Goal: Communication & Community: Answer question/provide support

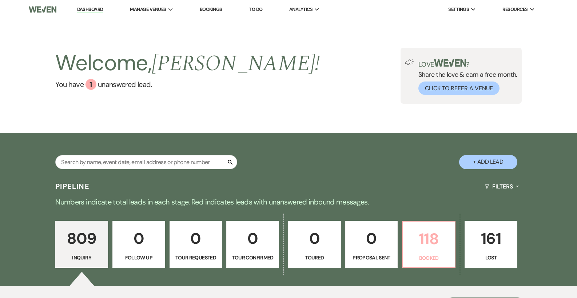
click at [415, 261] on p "Booked" at bounding box center [428, 258] width 43 height 8
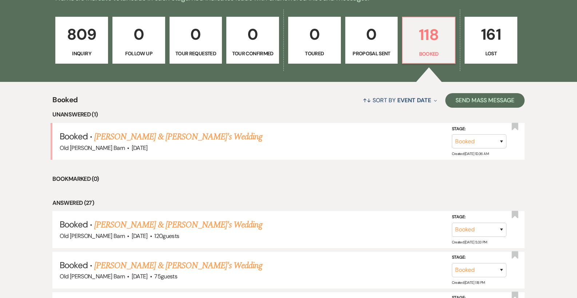
scroll to position [205, 0]
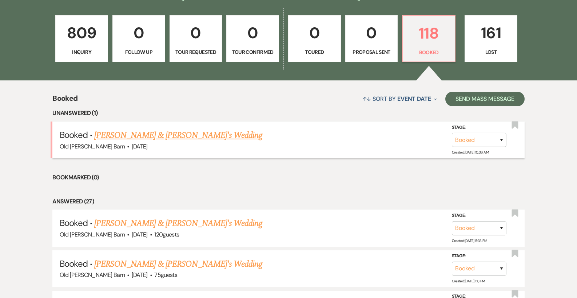
click at [179, 136] on link "[PERSON_NAME] & [PERSON_NAME]'s Wedding" at bounding box center [178, 135] width 168 height 13
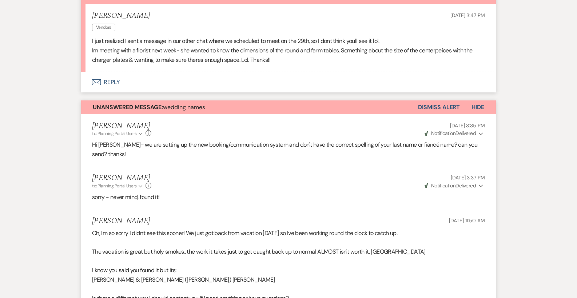
scroll to position [174, 0]
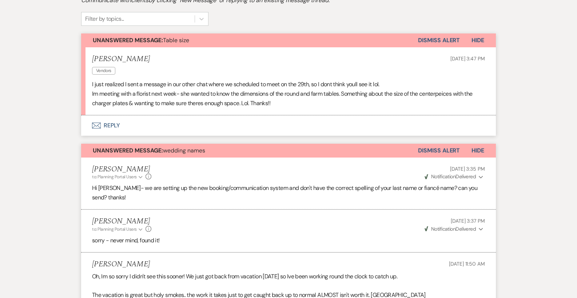
click at [112, 123] on button "Envelope Reply" at bounding box center [288, 125] width 415 height 20
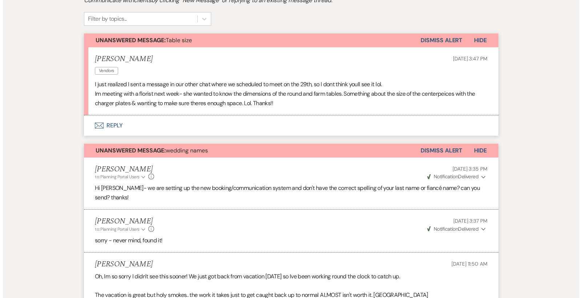
scroll to position [214, 0]
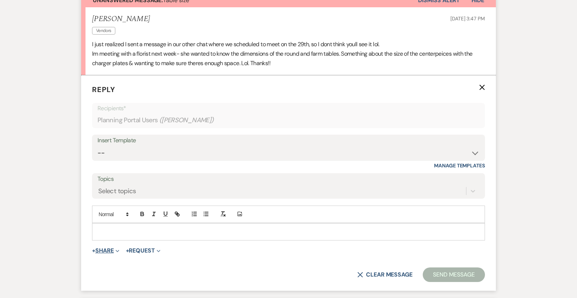
click at [114, 248] on button "+ Share Expand" at bounding box center [105, 251] width 27 height 6
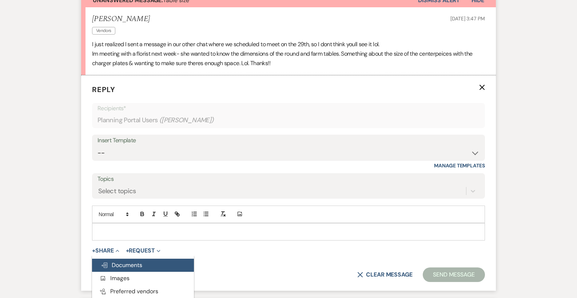
click at [126, 264] on span "Doc Upload Documents" at bounding box center [121, 265] width 41 height 8
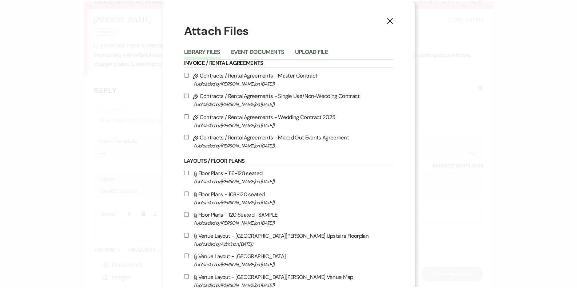
scroll to position [0, 0]
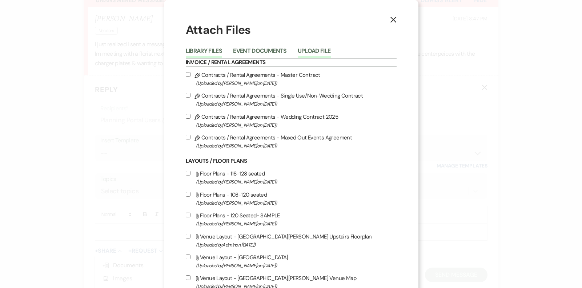
click at [315, 50] on button "Upload File" at bounding box center [314, 53] width 33 height 10
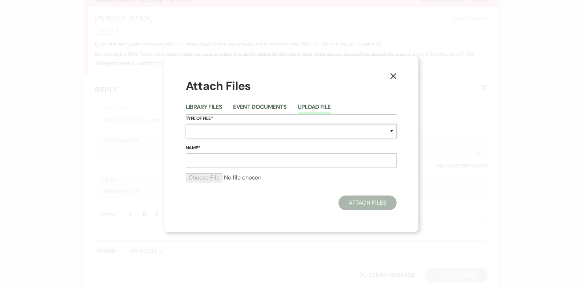
select select "24"
click at [228, 158] on input "Name*" at bounding box center [291, 160] width 211 height 14
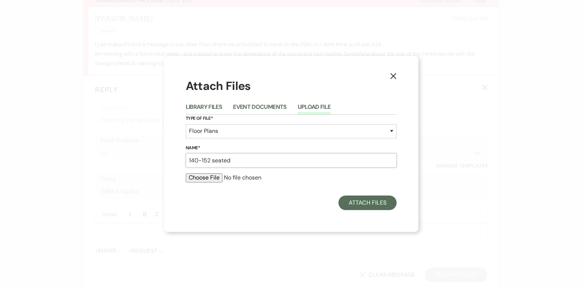
type input "140-152 seated"
click at [210, 181] on input "file" at bounding box center [291, 177] width 211 height 9
type input "C:\fakepath\140-152 seated.pdf"
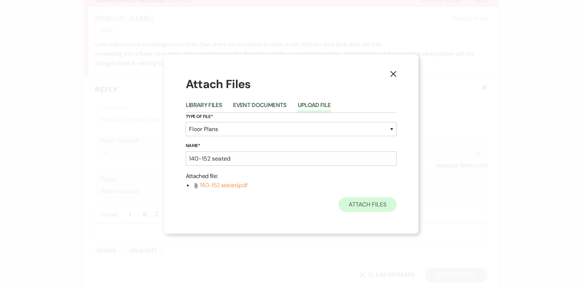
click at [375, 201] on button "Attach Files" at bounding box center [368, 204] width 58 height 15
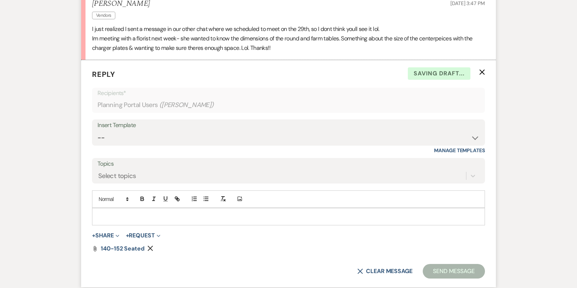
scroll to position [229, 0]
click at [113, 215] on p at bounding box center [288, 216] width 381 height 8
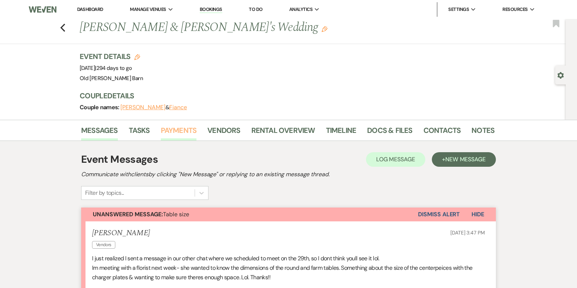
scroll to position [0, 0]
click at [387, 131] on link "Docs & Files" at bounding box center [389, 132] width 45 height 16
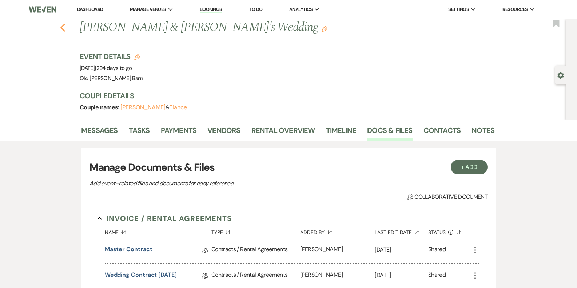
click at [64, 29] on icon "Previous" at bounding box center [62, 27] width 5 height 9
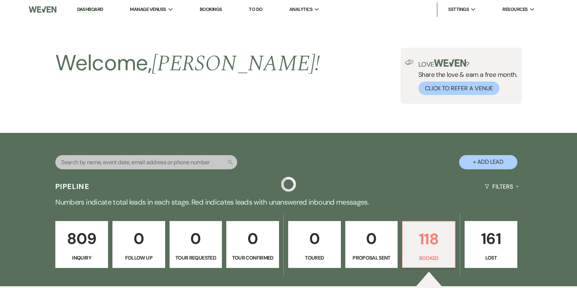
scroll to position [205, 0]
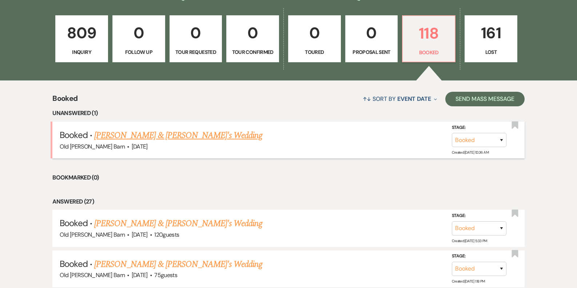
click at [159, 137] on link "[PERSON_NAME] & [PERSON_NAME]'s Wedding" at bounding box center [178, 135] width 168 height 13
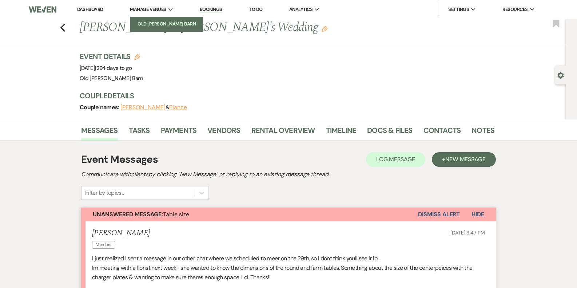
click at [157, 20] on li "Old [PERSON_NAME] Barn" at bounding box center [166, 23] width 65 height 7
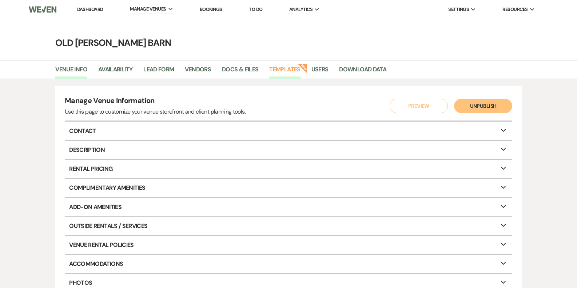
click at [274, 68] on link "Templates" at bounding box center [284, 72] width 31 height 14
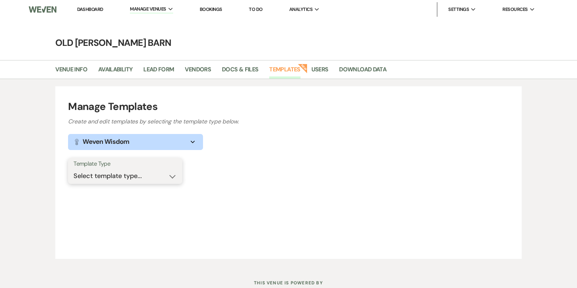
select select "Message Templates"
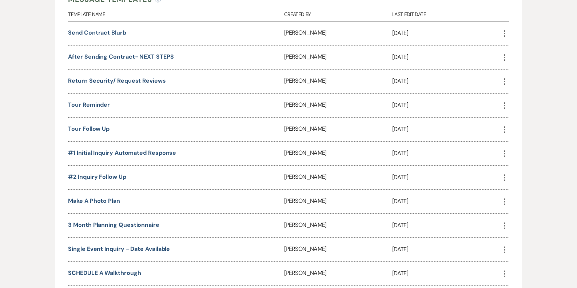
scroll to position [223, 0]
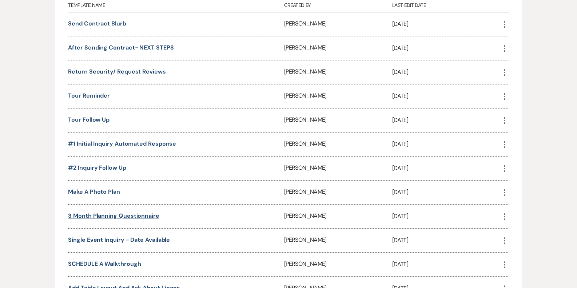
click at [109, 213] on link "3 month planning questionnaire" at bounding box center [113, 216] width 91 height 8
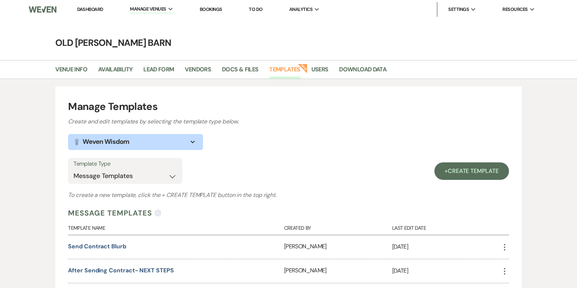
scroll to position [0, 0]
click at [93, 11] on link "Dashboard" at bounding box center [90, 9] width 26 height 6
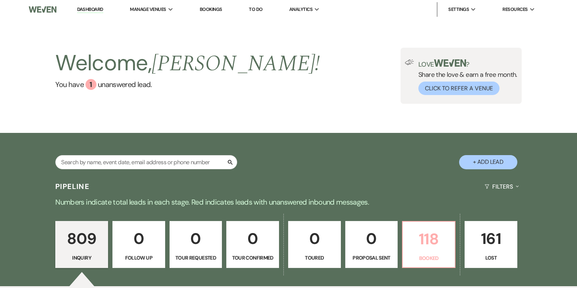
click at [419, 247] on p "118" at bounding box center [428, 239] width 43 height 24
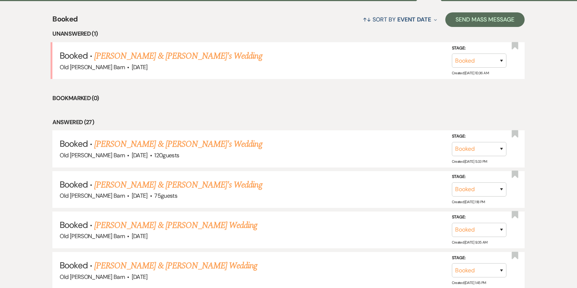
scroll to position [284, 0]
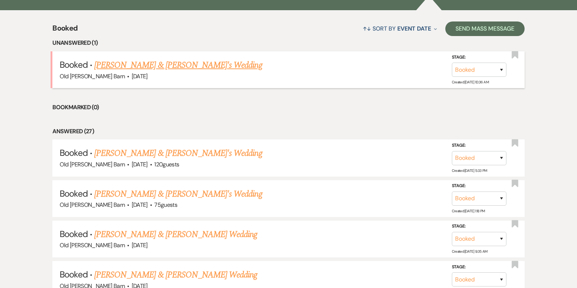
click at [165, 66] on link "[PERSON_NAME] & [PERSON_NAME]'s Wedding" at bounding box center [178, 65] width 168 height 13
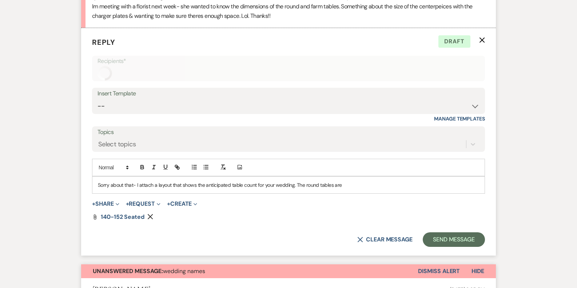
scroll to position [257, 0]
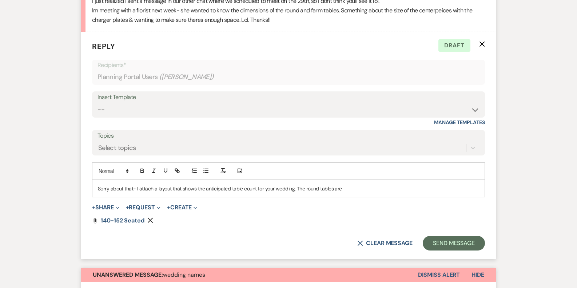
click at [347, 187] on p "Sorry about that- I attach a layout that shows the anticipated table count for …" at bounding box center [288, 188] width 381 height 8
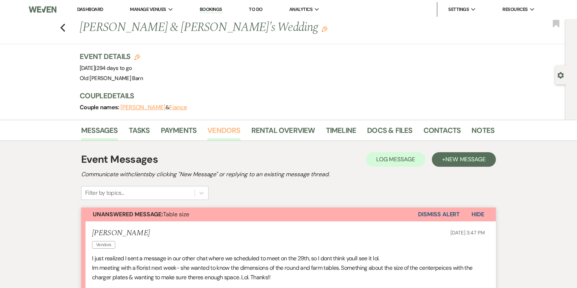
scroll to position [0, 0]
click at [231, 130] on link "Vendors" at bounding box center [223, 132] width 33 height 16
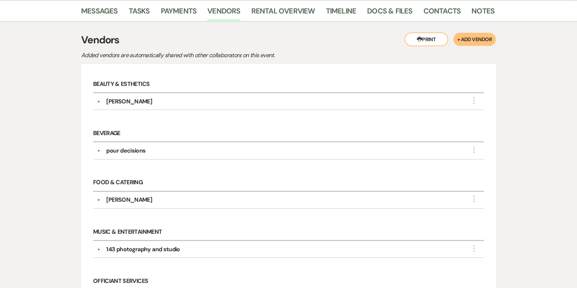
scroll to position [122, 0]
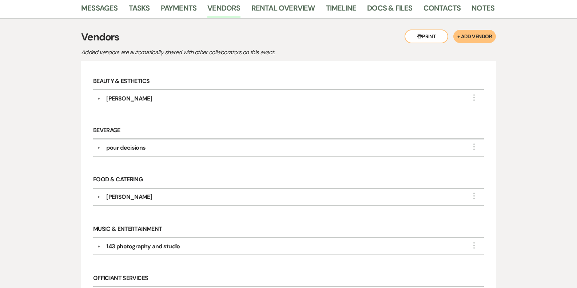
click at [99, 196] on button "▼" at bounding box center [98, 197] width 9 height 4
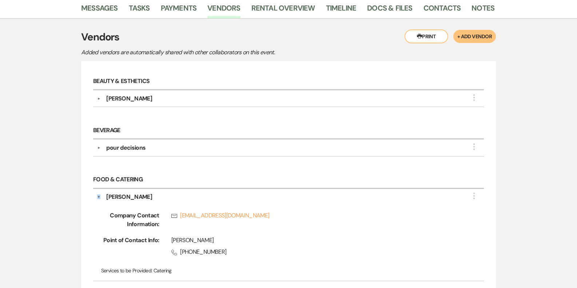
click at [99, 195] on button "▼" at bounding box center [99, 196] width 4 height 9
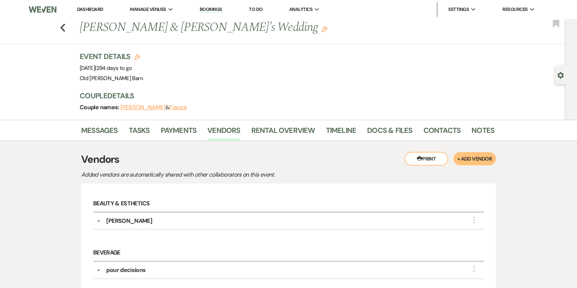
scroll to position [0, 0]
click at [380, 132] on link "Docs & Files" at bounding box center [389, 132] width 45 height 16
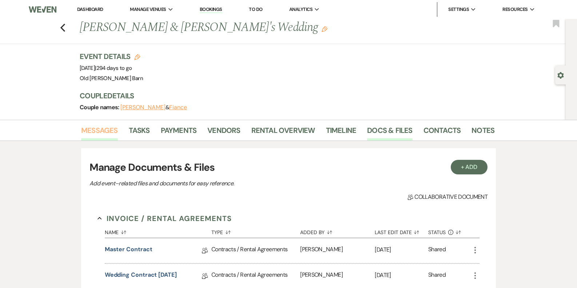
click at [112, 132] on link "Messages" at bounding box center [99, 132] width 37 height 16
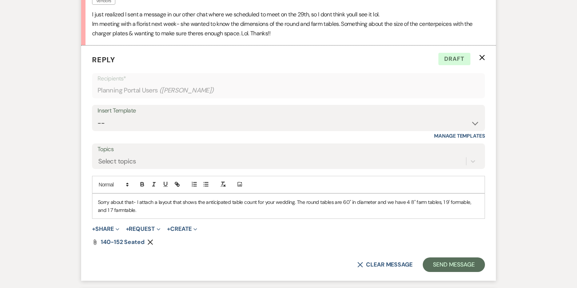
scroll to position [244, 0]
click at [168, 209] on p "Sorry about that- I attach a layout that shows the anticipated table count for …" at bounding box center [288, 206] width 381 height 16
click at [450, 200] on p "Sorry about that- I attach a layout that shows the anticipated table count for …" at bounding box center [288, 206] width 381 height 16
click at [458, 200] on p "Sorry about that- I attach a layout that shows the anticipated table count for …" at bounding box center [288, 206] width 381 height 16
click at [149, 207] on p "Sorry about that- I attach a layout that shows the anticipated table count for …" at bounding box center [288, 206] width 381 height 16
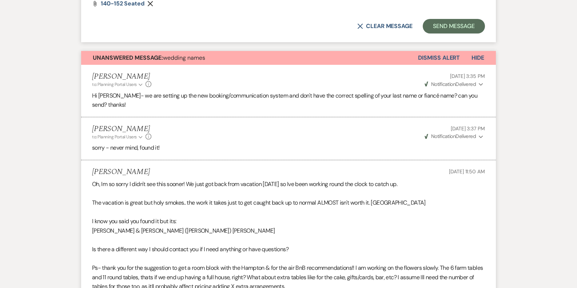
scroll to position [440, 0]
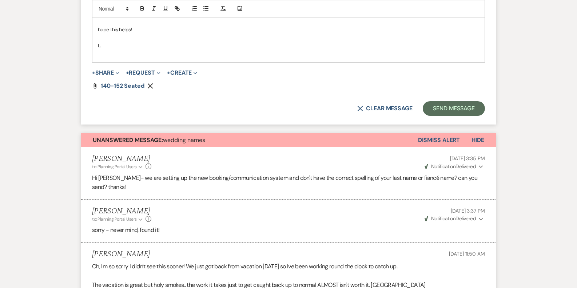
click at [436, 136] on button "Dismiss Alert" at bounding box center [439, 140] width 42 height 14
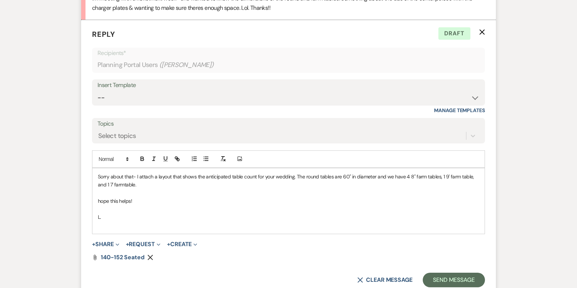
scroll to position [274, 0]
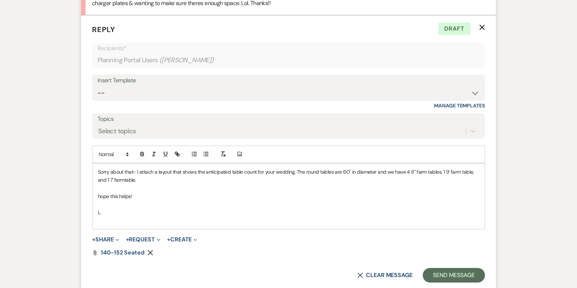
click at [187, 178] on p "Sorry about that- I attach a layout that shows the anticipated table count for …" at bounding box center [288, 176] width 381 height 16
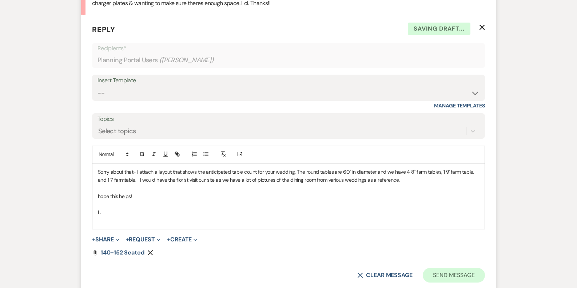
click at [443, 268] on button "Send Message" at bounding box center [454, 275] width 62 height 15
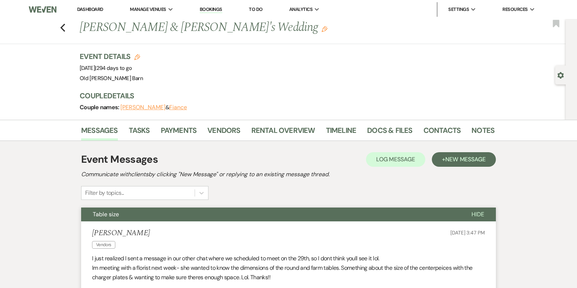
scroll to position [0, 0]
click at [65, 30] on icon "Previous" at bounding box center [62, 27] width 5 height 9
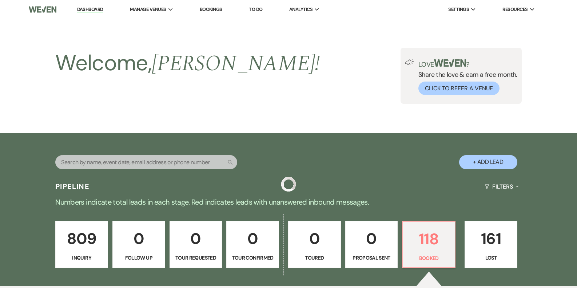
scroll to position [276, 0]
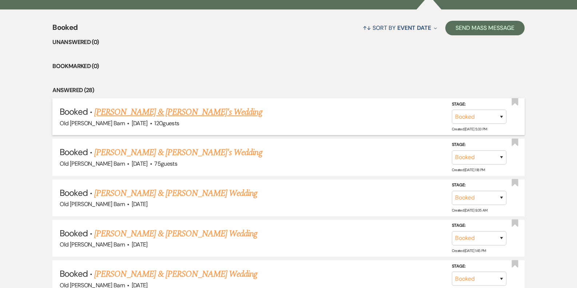
click at [150, 124] on span "·" at bounding box center [151, 124] width 2 height 0
click at [141, 111] on link "[PERSON_NAME] & [PERSON_NAME]'s Wedding" at bounding box center [178, 111] width 168 height 13
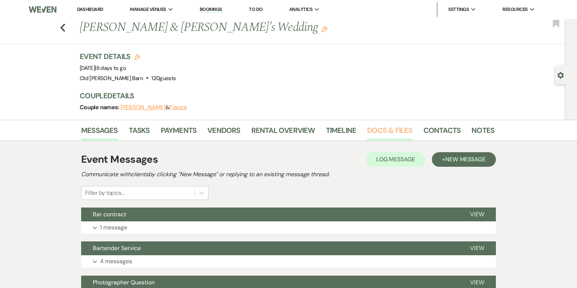
click at [380, 129] on link "Docs & Files" at bounding box center [389, 132] width 45 height 16
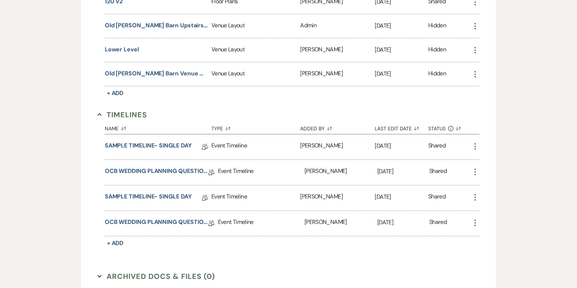
scroll to position [418, 0]
click at [173, 222] on link "OCB WEDDING PLANNING QUESTIONNAIRE" at bounding box center [157, 223] width 104 height 11
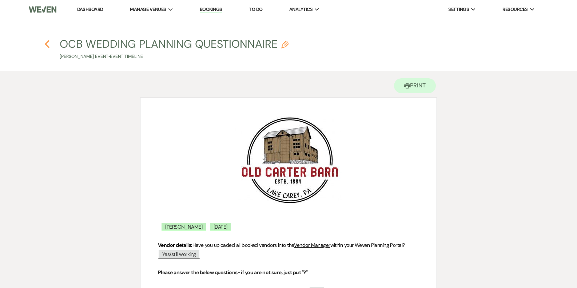
click at [48, 45] on icon "Previous" at bounding box center [46, 44] width 5 height 9
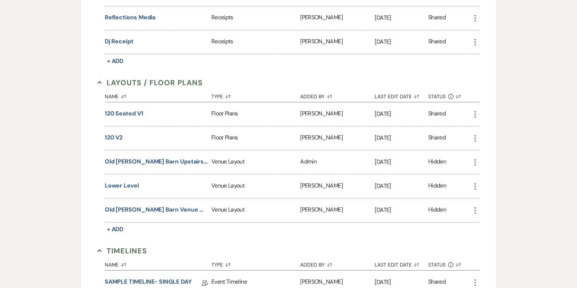
scroll to position [283, 0]
click at [116, 135] on button "120 v2" at bounding box center [114, 137] width 18 height 9
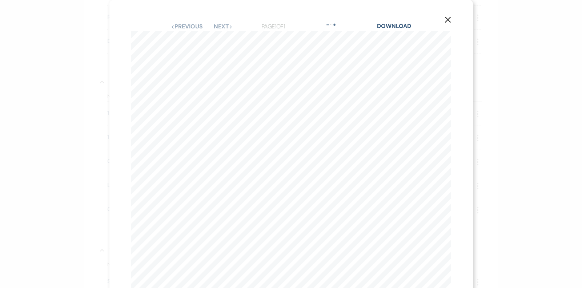
click at [445, 21] on use "button" at bounding box center [448, 20] width 6 height 6
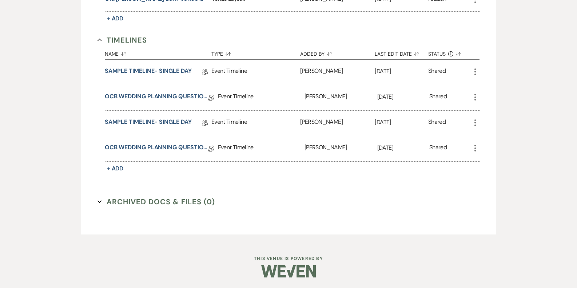
scroll to position [493, 0]
click at [168, 145] on link "OCB WEDDING PLANNING QUESTIONNAIRE" at bounding box center [157, 148] width 104 height 11
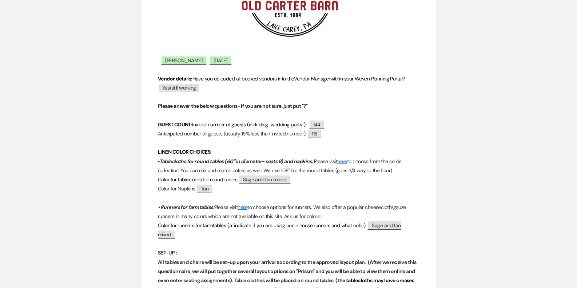
scroll to position [166, 0]
click at [245, 206] on link "here" at bounding box center [242, 207] width 10 height 7
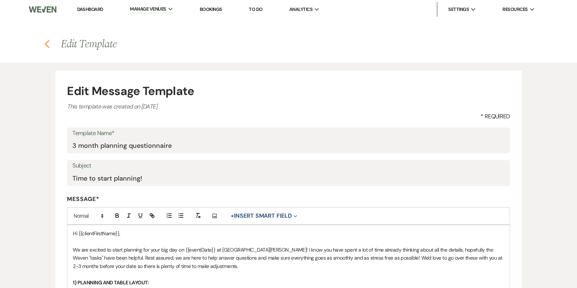
click at [48, 45] on icon "Previous" at bounding box center [46, 44] width 5 height 9
